Goal: Task Accomplishment & Management: Manage account settings

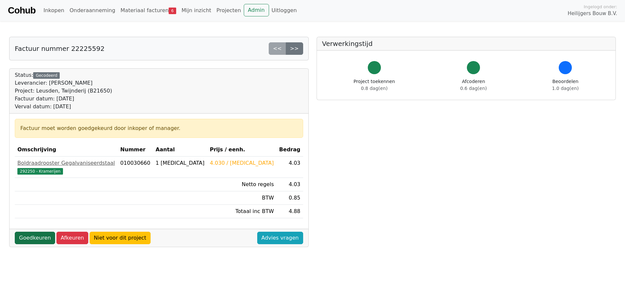
click at [33, 233] on link "Goedkeuren" at bounding box center [35, 237] width 40 height 12
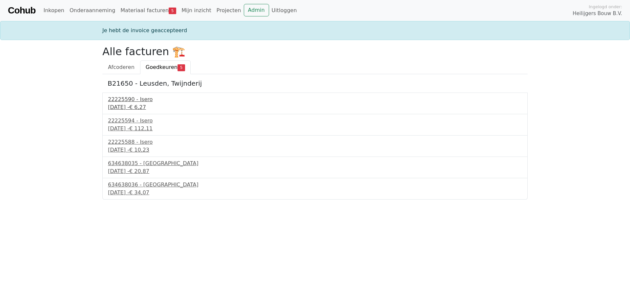
click at [126, 101] on div "22225590 - Isero" at bounding box center [315, 99] width 414 height 8
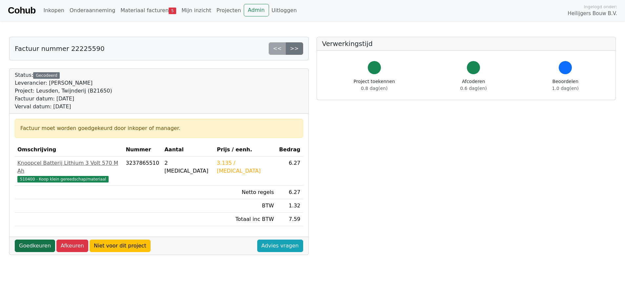
click at [37, 239] on link "Goedkeuren" at bounding box center [35, 245] width 40 height 12
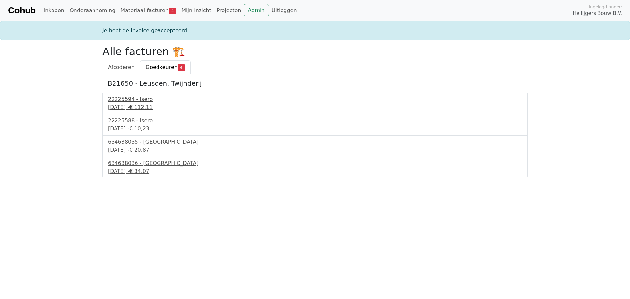
click at [135, 108] on div "16 september 2025 - € 112,11" at bounding box center [315, 107] width 414 height 8
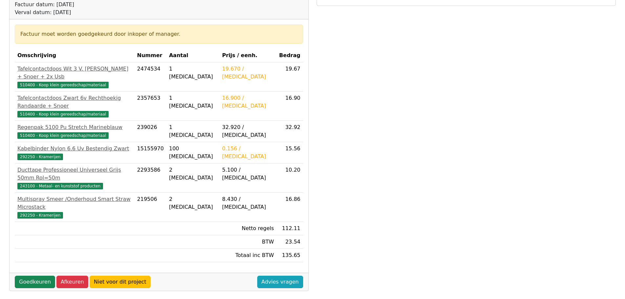
scroll to position [94, 0]
click at [40, 275] on link "Goedkeuren" at bounding box center [35, 281] width 40 height 12
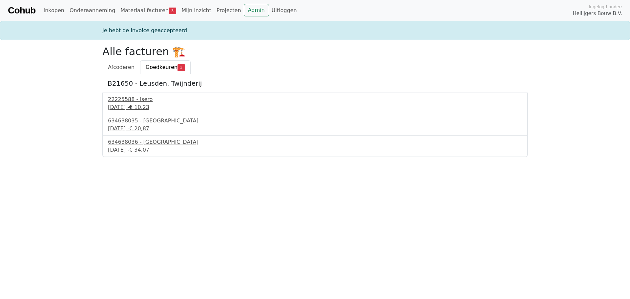
click at [126, 105] on div "16 september 2025 - € 10,23" at bounding box center [315, 107] width 414 height 8
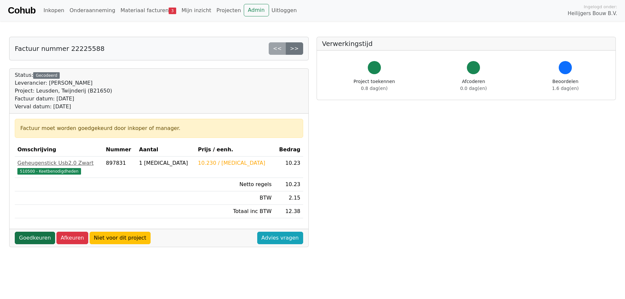
click at [35, 237] on link "Goedkeuren" at bounding box center [35, 237] width 40 height 12
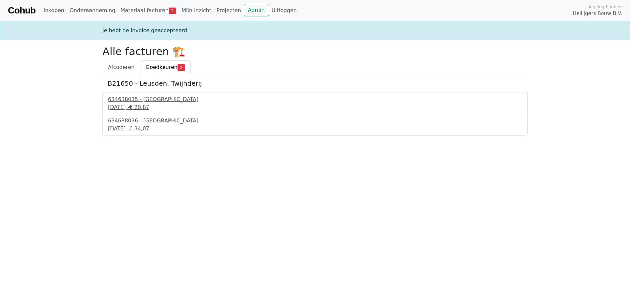
click at [128, 93] on div "634638035 - Technische Unie 17 september 2025 - € 20,87" at bounding box center [314, 103] width 425 height 22
click at [126, 100] on div "634638035 - Technische Unie" at bounding box center [315, 99] width 414 height 8
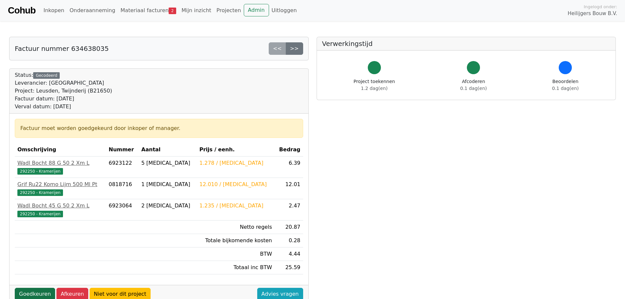
click at [42, 290] on link "Goedkeuren" at bounding box center [35, 294] width 40 height 12
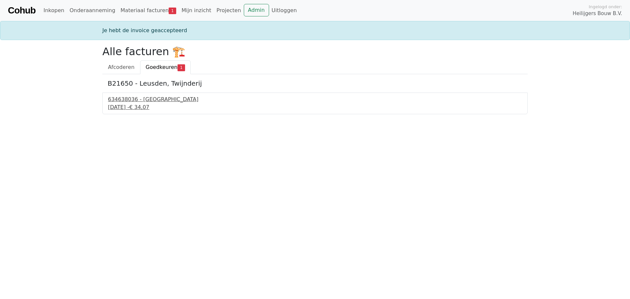
click at [124, 105] on div "[DATE] - € 34,07" at bounding box center [315, 107] width 414 height 8
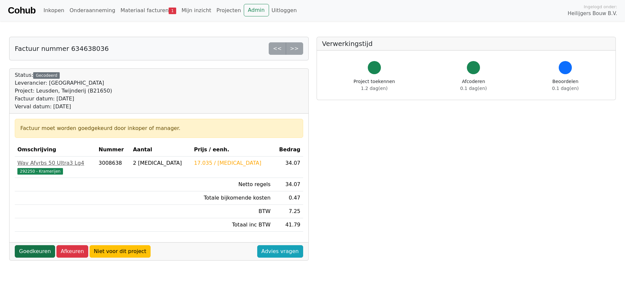
click at [44, 250] on link "Goedkeuren" at bounding box center [35, 251] width 40 height 12
